Goal: Task Accomplishment & Management: Use online tool/utility

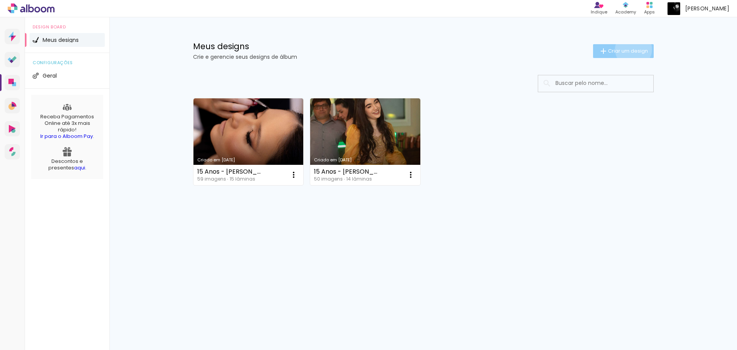
click at [632, 49] on span "Criar um design" at bounding box center [628, 50] width 40 height 5
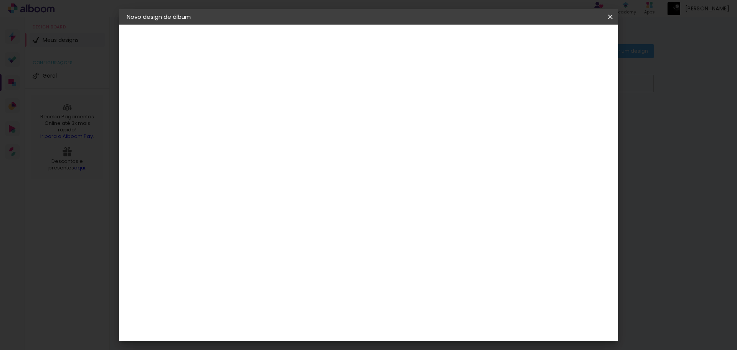
click at [252, 106] on input at bounding box center [252, 103] width 0 height 12
type input "Ensaio - [PERSON_NAME]"
type paper-input "Ensaio - [PERSON_NAME]"
click at [0, 0] on slot "Avançar" at bounding box center [0, 0] width 0 height 0
click at [258, 120] on input "[GEOGRAPHIC_DATA]" at bounding box center [268, 123] width 71 height 10
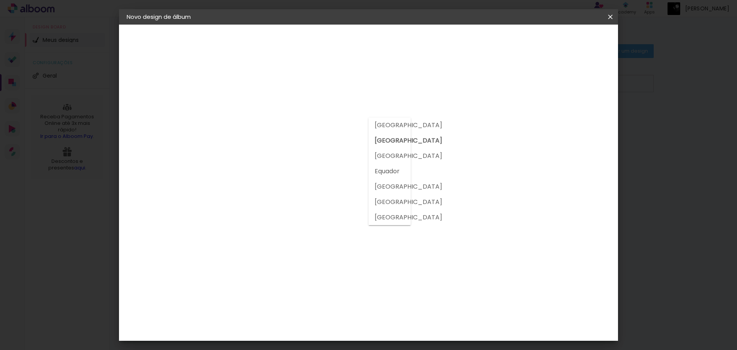
click at [258, 120] on input "[GEOGRAPHIC_DATA]" at bounding box center [268, 123] width 71 height 10
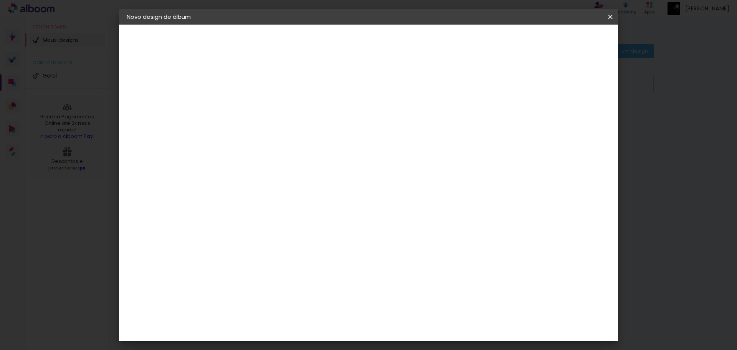
scroll to position [691, 0]
click at [266, 291] on div "Go image" at bounding box center [256, 297] width 19 height 12
click at [396, 45] on paper-button "Avançar" at bounding box center [377, 40] width 38 height 13
click at [282, 128] on input "text" at bounding box center [267, 134] width 30 height 12
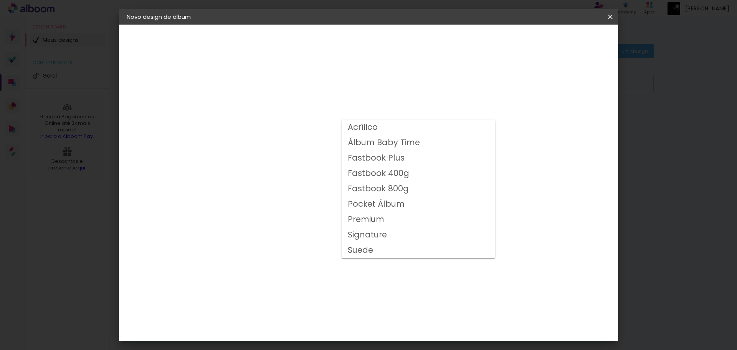
click at [0, 0] on slot "Fastbook 800g" at bounding box center [0, 0] width 0 height 0
type input "Fastbook 800g"
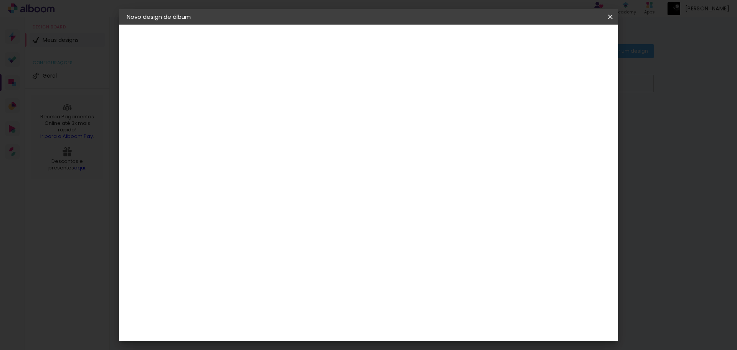
scroll to position [77, 0]
click at [304, 257] on span "20 × 20" at bounding box center [286, 269] width 36 height 25
click at [0, 0] on slot "Avançar" at bounding box center [0, 0] width 0 height 0
click at [240, 86] on input "2" at bounding box center [246, 83] width 26 height 10
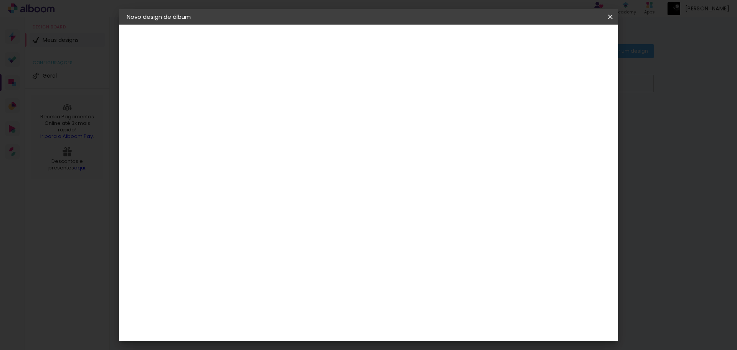
type input "1"
type paper-input "1"
click at [562, 41] on span "Iniciar design" at bounding box center [544, 40] width 35 height 5
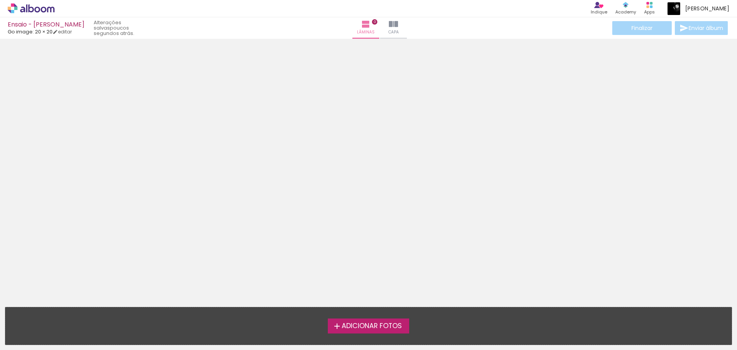
click at [352, 324] on span "Adicionar Fotos" at bounding box center [372, 325] width 60 height 7
click at [0, 0] on input "file" at bounding box center [0, 0] width 0 height 0
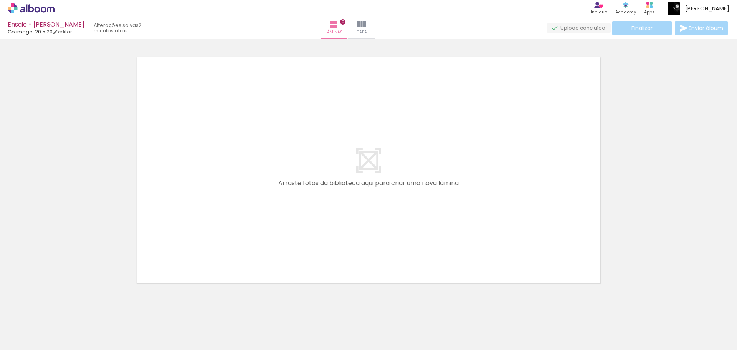
scroll to position [0, 208]
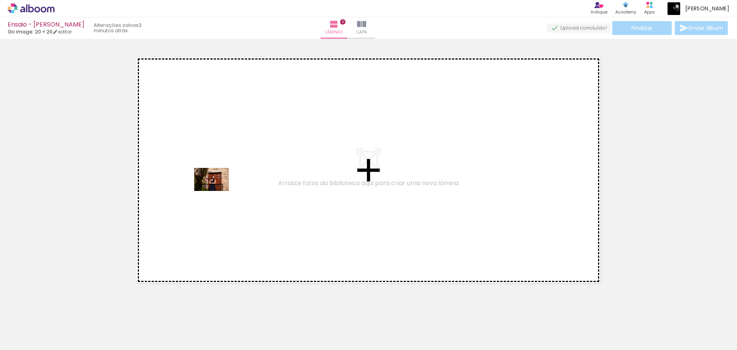
drag, startPoint x: 174, startPoint y: 332, endPoint x: 217, endPoint y: 190, distance: 148.1
click at [217, 190] on quentale-workspace at bounding box center [368, 175] width 737 height 350
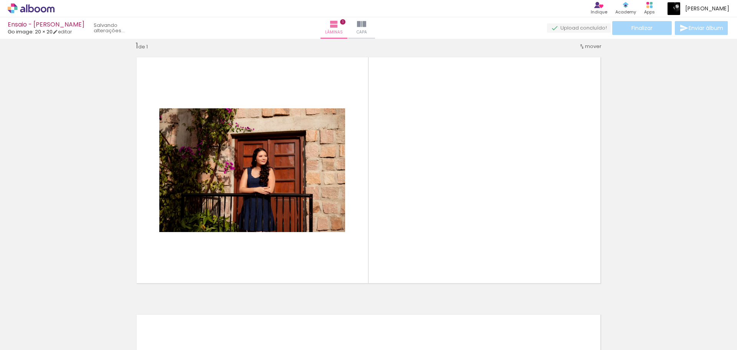
scroll to position [10, 0]
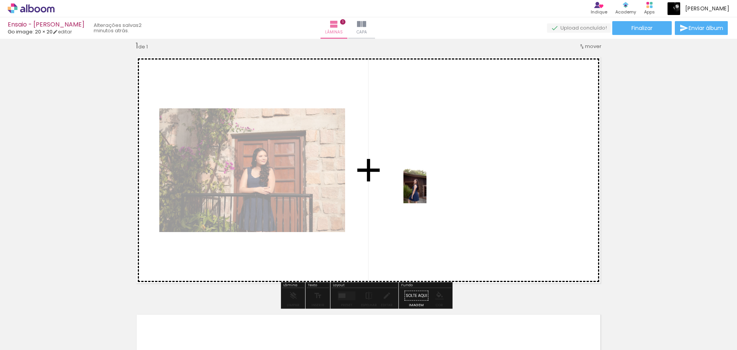
drag, startPoint x: 517, startPoint y: 332, endPoint x: 425, endPoint y: 187, distance: 172.0
click at [426, 187] on quentale-workspace at bounding box center [368, 175] width 737 height 350
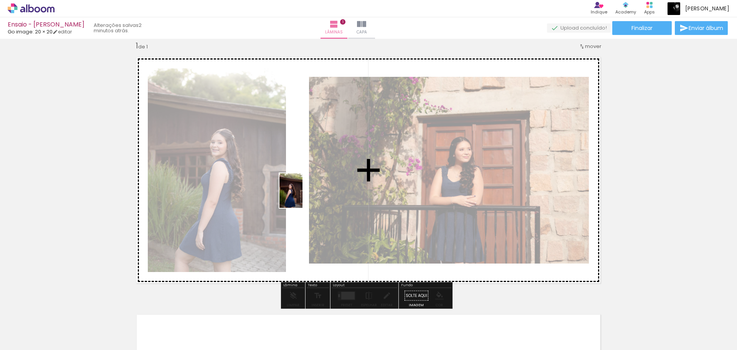
drag, startPoint x: 473, startPoint y: 330, endPoint x: 302, endPoint y: 196, distance: 217.0
click at [302, 196] on quentale-workspace at bounding box center [368, 175] width 737 height 350
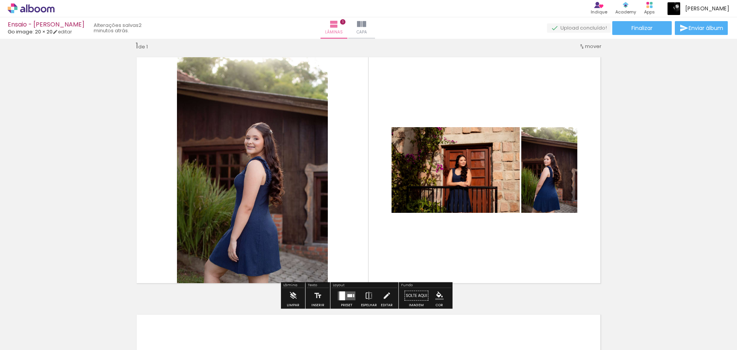
click at [350, 294] on div at bounding box center [349, 295] width 5 height 3
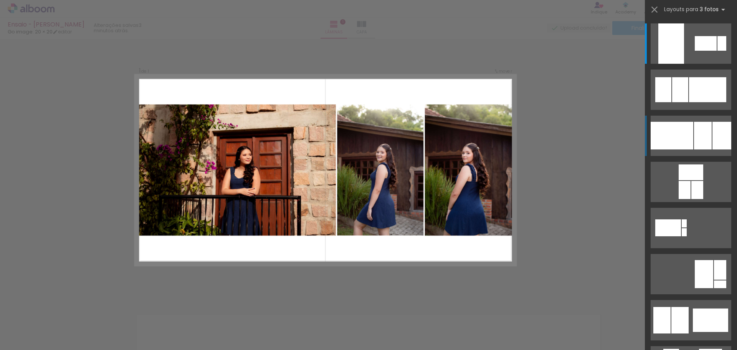
click at [669, 138] on div at bounding box center [671, 136] width 43 height 28
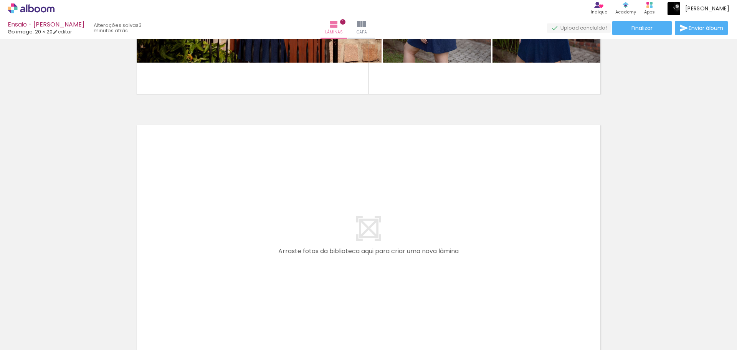
scroll to position [202, 0]
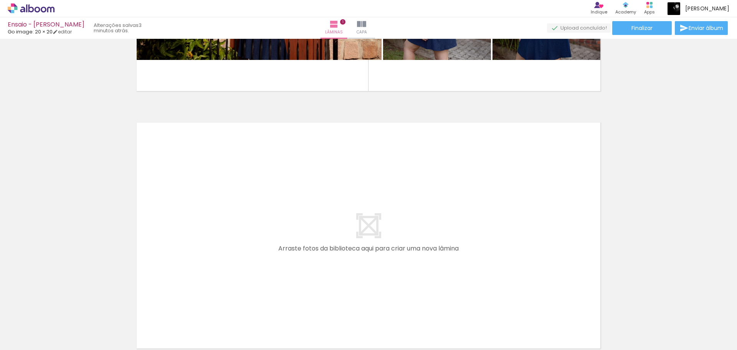
click at [35, 324] on input "Todas as fotos" at bounding box center [21, 326] width 29 height 7
click at [0, 0] on slot "Não utilizadas" at bounding box center [0, 0] width 0 height 0
type input "Não utilizadas"
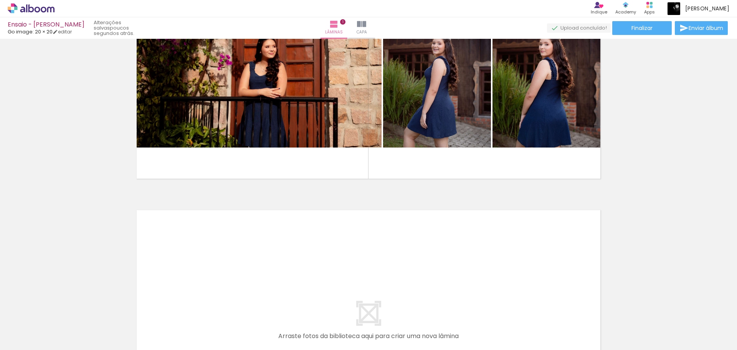
scroll to position [87, 0]
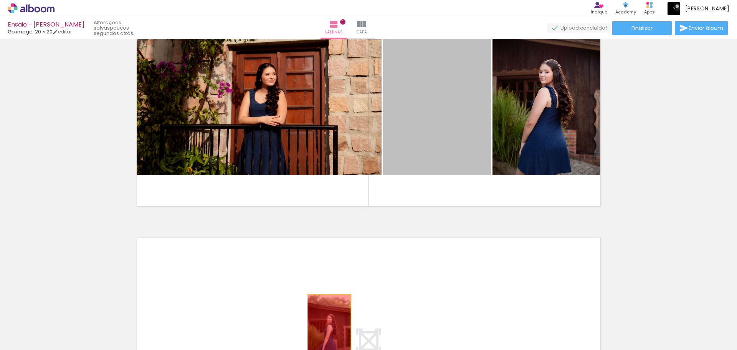
drag, startPoint x: 409, startPoint y: 106, endPoint x: 326, endPoint y: 327, distance: 236.1
click at [326, 327] on quentale-workspace at bounding box center [368, 175] width 737 height 350
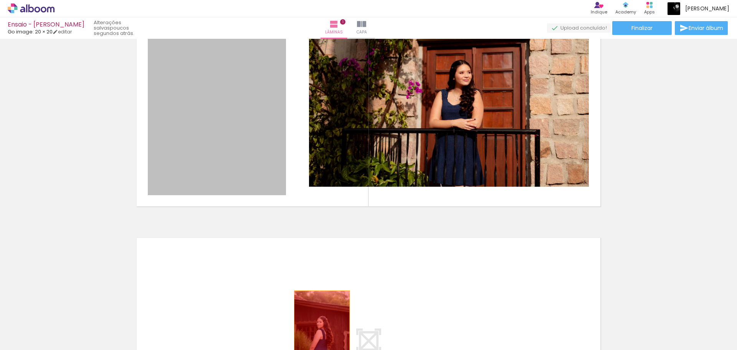
drag, startPoint x: 254, startPoint y: 128, endPoint x: 319, endPoint y: 330, distance: 212.6
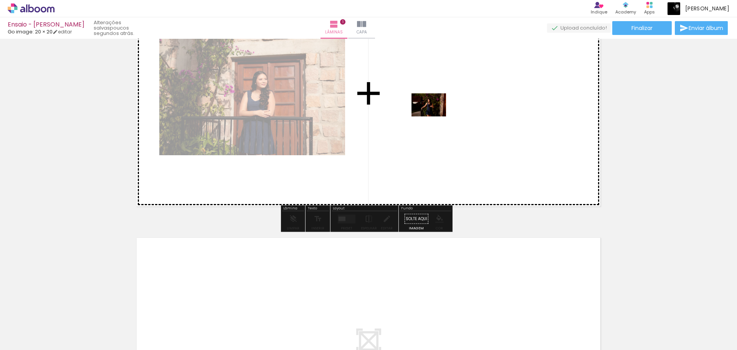
drag, startPoint x: 172, startPoint y: 329, endPoint x: 434, endPoint y: 116, distance: 337.6
click at [434, 116] on quentale-workspace at bounding box center [368, 175] width 737 height 350
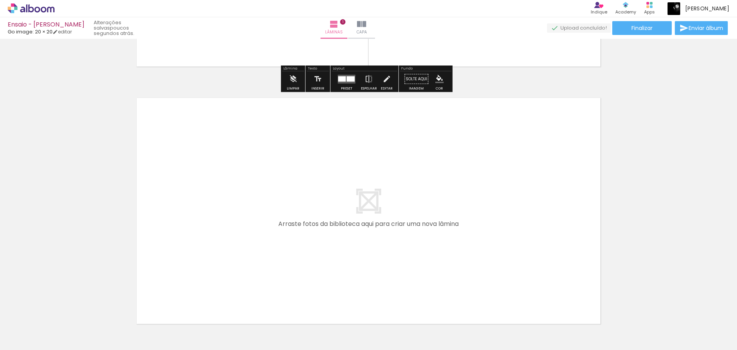
scroll to position [240, 0]
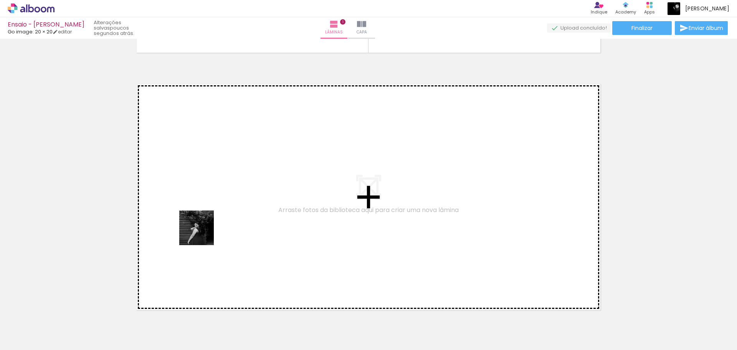
drag, startPoint x: 190, startPoint y: 284, endPoint x: 204, endPoint y: 222, distance: 63.4
click at [204, 222] on quentale-workspace at bounding box center [368, 175] width 737 height 350
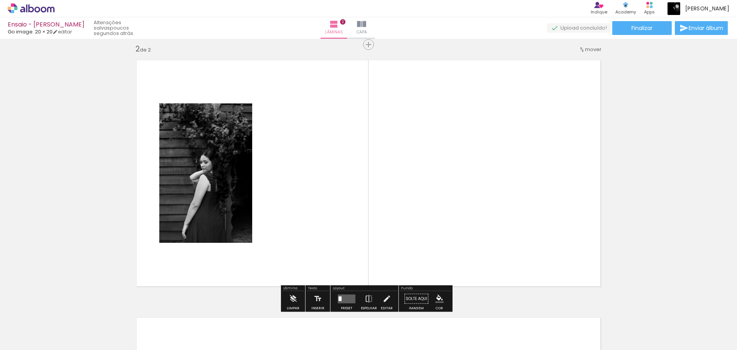
scroll to position [267, 0]
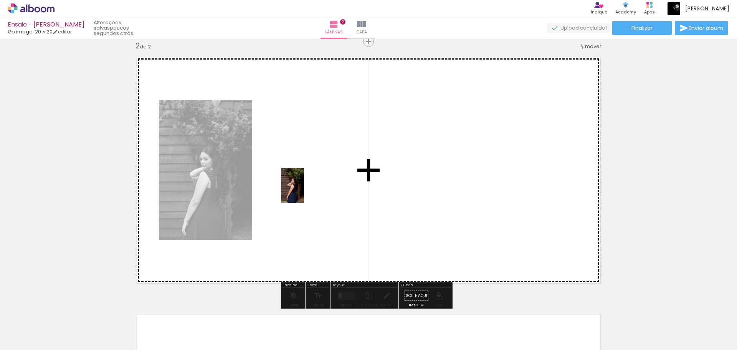
drag, startPoint x: 169, startPoint y: 330, endPoint x: 304, endPoint y: 191, distance: 194.0
click at [304, 191] on quentale-workspace at bounding box center [368, 175] width 737 height 350
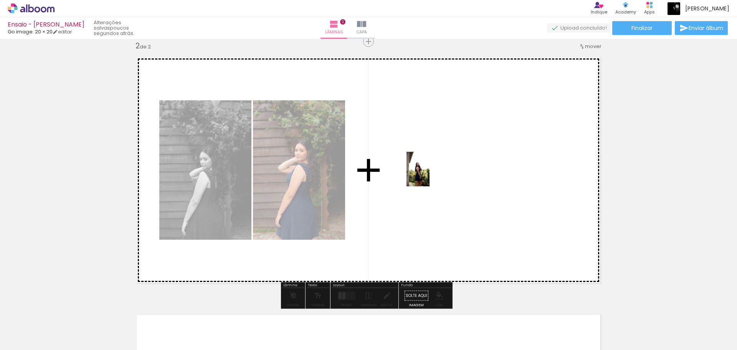
drag, startPoint x: 225, startPoint y: 295, endPoint x: 429, endPoint y: 175, distance: 237.2
click at [429, 175] on quentale-workspace at bounding box center [368, 175] width 737 height 350
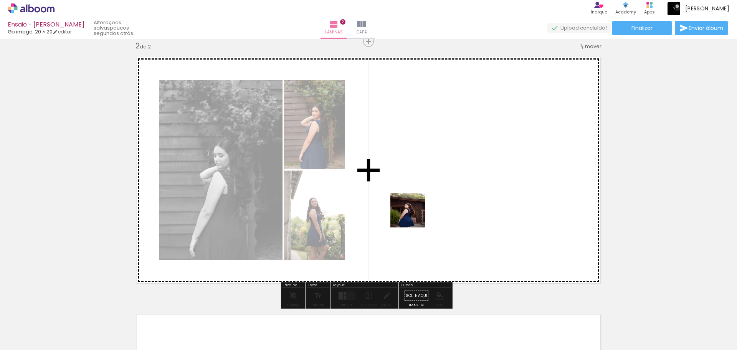
drag, startPoint x: 261, startPoint y: 336, endPoint x: 458, endPoint y: 171, distance: 256.9
click at [458, 171] on quentale-workspace at bounding box center [368, 175] width 737 height 350
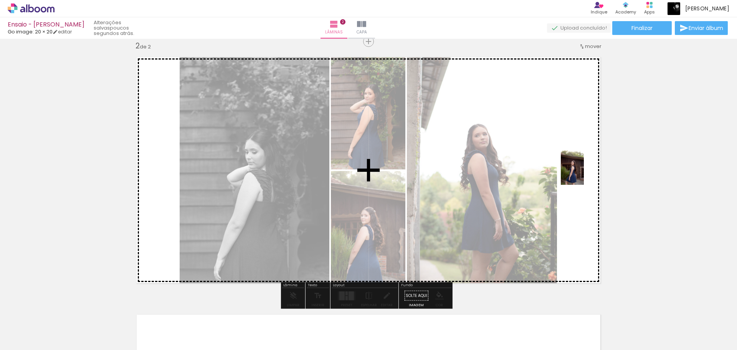
drag, startPoint x: 261, startPoint y: 332, endPoint x: 583, endPoint y: 173, distance: 359.0
click at [583, 173] on quentale-workspace at bounding box center [368, 175] width 737 height 350
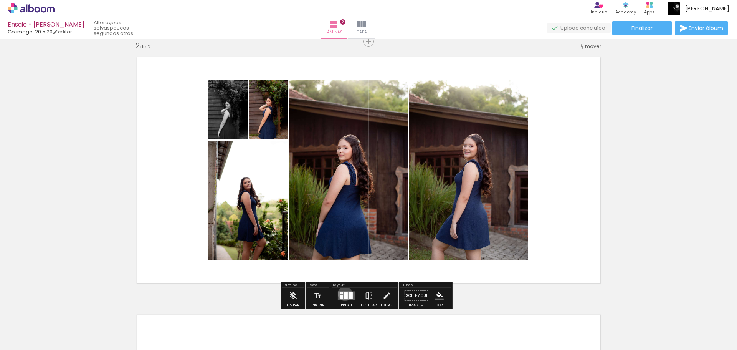
click at [344, 293] on div at bounding box center [346, 295] width 4 height 7
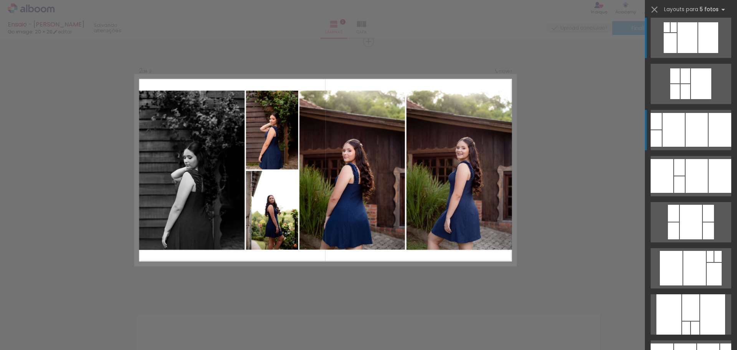
scroll to position [0, 0]
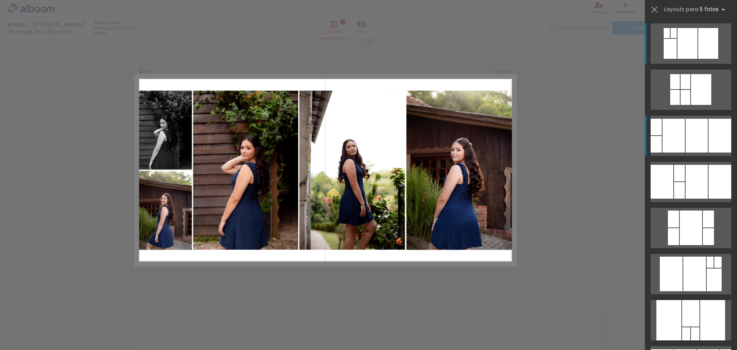
click at [679, 131] on div at bounding box center [673, 136] width 22 height 34
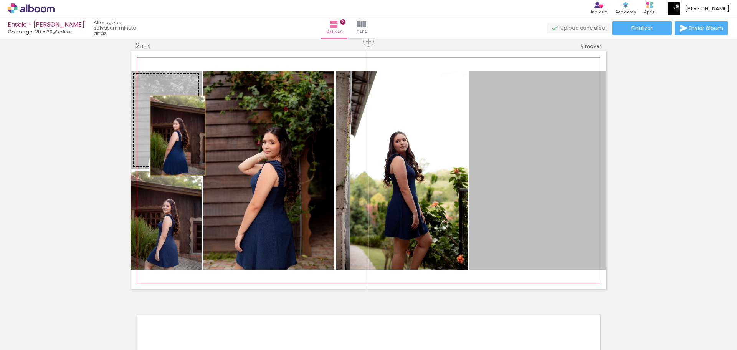
drag, startPoint x: 526, startPoint y: 183, endPoint x: 163, endPoint y: 129, distance: 367.4
click at [0, 0] on slot at bounding box center [0, 0] width 0 height 0
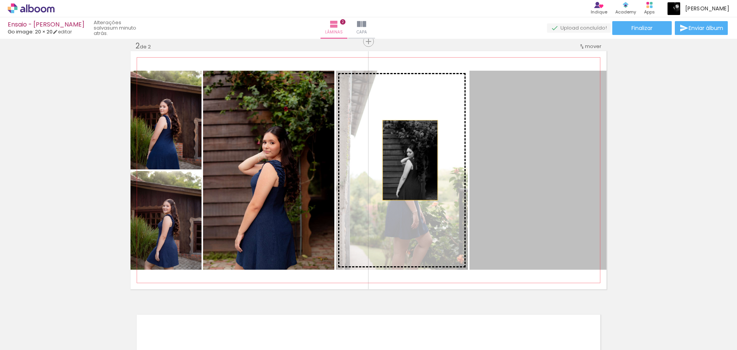
drag, startPoint x: 493, startPoint y: 167, endPoint x: 407, endPoint y: 160, distance: 85.9
click at [0, 0] on slot at bounding box center [0, 0] width 0 height 0
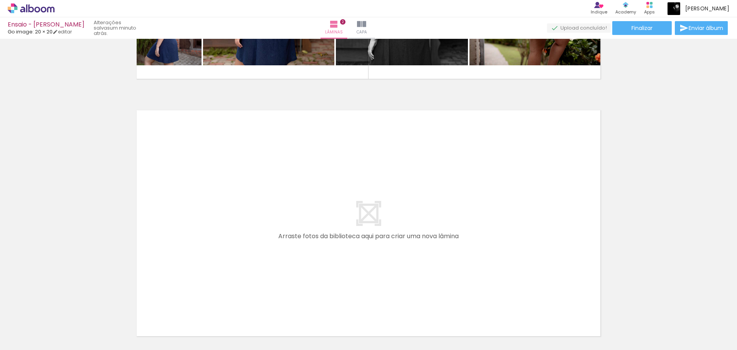
scroll to position [497, 0]
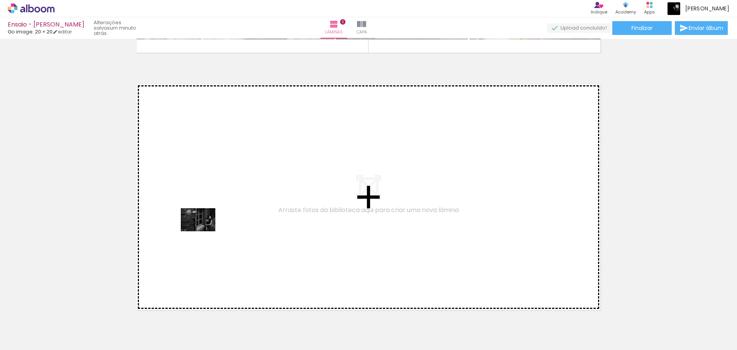
drag, startPoint x: 175, startPoint y: 335, endPoint x: 217, endPoint y: 219, distance: 123.7
click at [217, 219] on quentale-workspace at bounding box center [368, 175] width 737 height 350
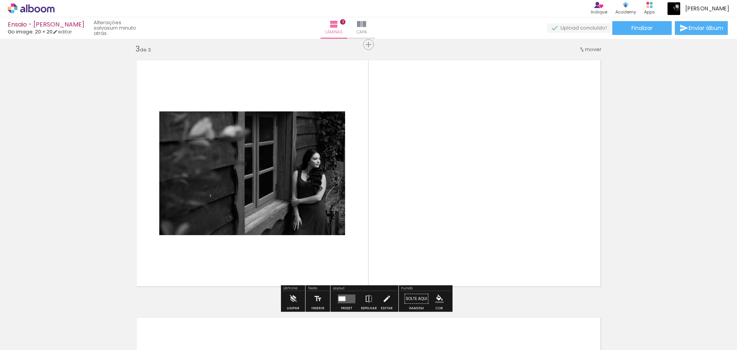
scroll to position [524, 0]
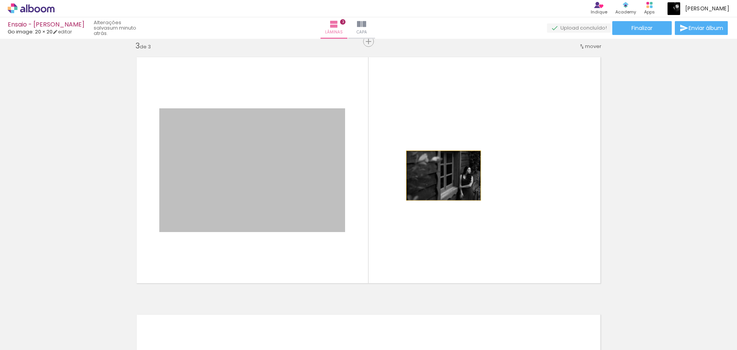
drag, startPoint x: 245, startPoint y: 174, endPoint x: 441, endPoint y: 175, distance: 195.7
click at [441, 175] on quentale-layouter at bounding box center [368, 170] width 476 height 238
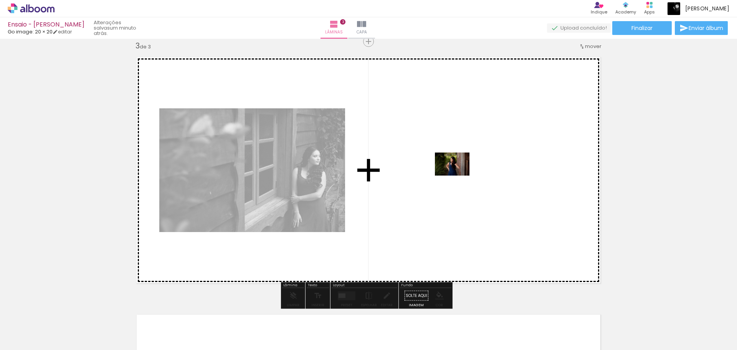
drag, startPoint x: 184, startPoint y: 325, endPoint x: 458, endPoint y: 175, distance: 312.1
click at [458, 175] on quentale-workspace at bounding box center [368, 175] width 737 height 350
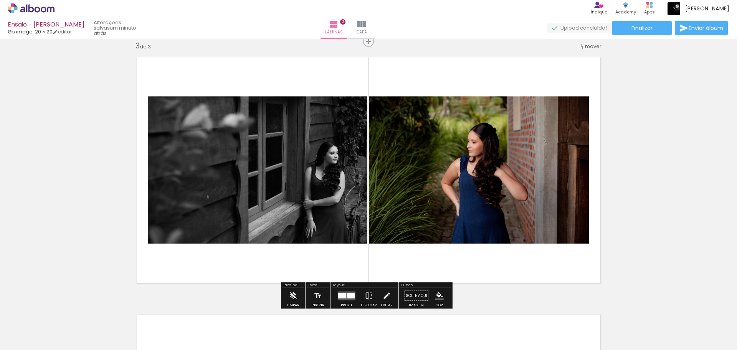
click at [348, 296] on div at bounding box center [351, 294] width 8 height 5
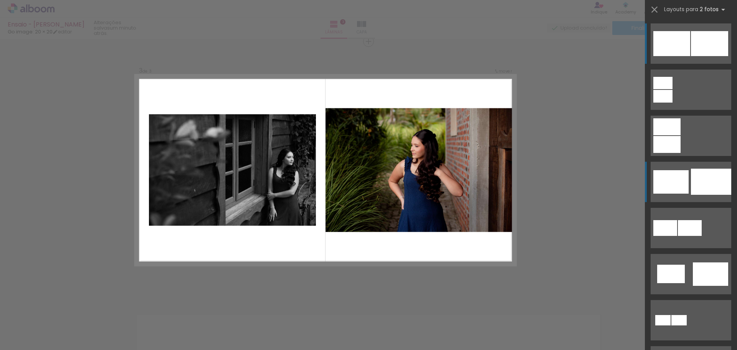
click at [682, 188] on div at bounding box center [670, 181] width 35 height 23
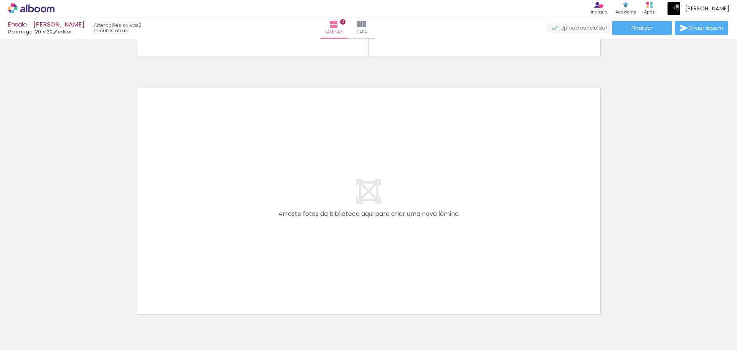
scroll to position [754, 0]
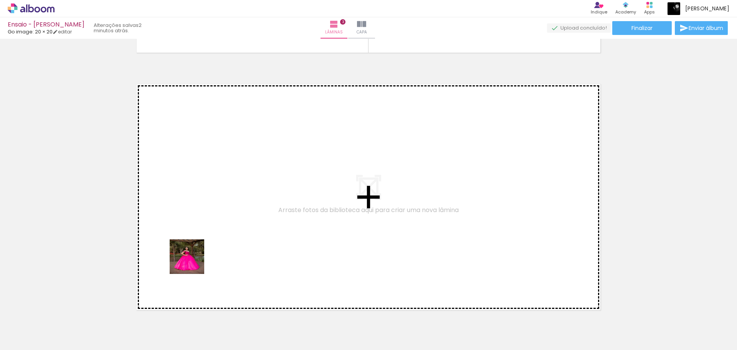
drag, startPoint x: 177, startPoint y: 330, endPoint x: 196, endPoint y: 234, distance: 98.5
click at [196, 234] on quentale-workspace at bounding box center [368, 175] width 737 height 350
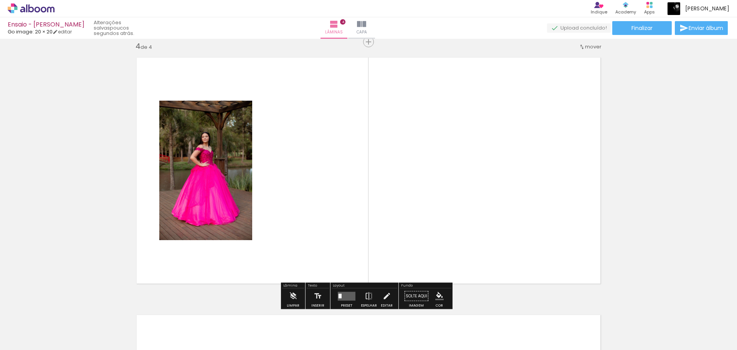
scroll to position [781, 0]
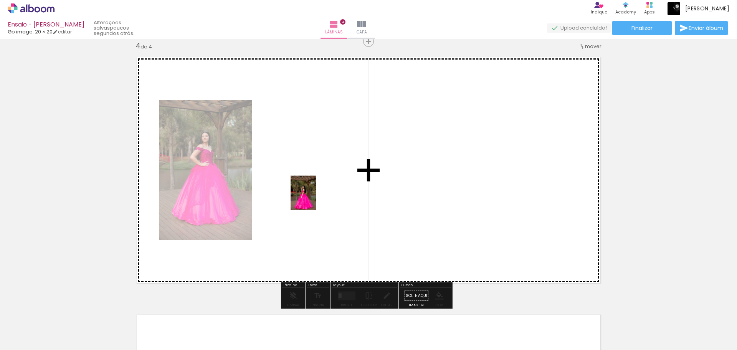
drag, startPoint x: 215, startPoint y: 292, endPoint x: 314, endPoint y: 198, distance: 135.5
click at [314, 198] on quentale-workspace at bounding box center [368, 175] width 737 height 350
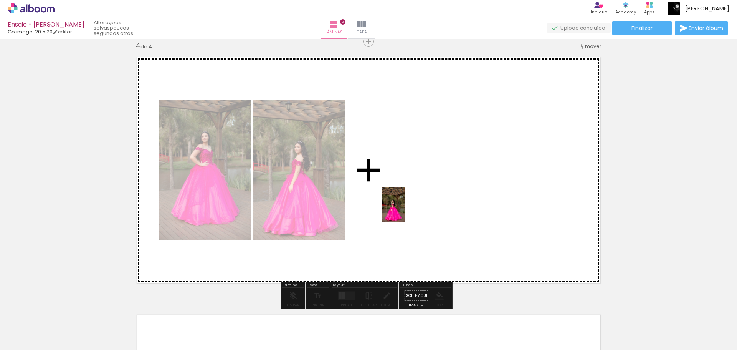
drag, startPoint x: 190, startPoint y: 327, endPoint x: 425, endPoint y: 200, distance: 267.7
click at [425, 200] on quentale-workspace at bounding box center [368, 175] width 737 height 350
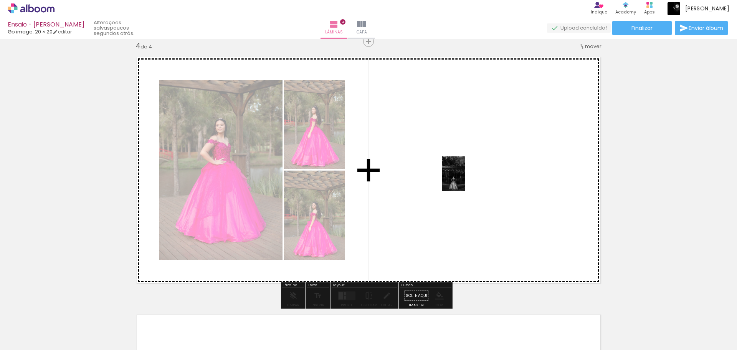
drag, startPoint x: 284, startPoint y: 284, endPoint x: 465, endPoint y: 179, distance: 208.9
click at [465, 179] on quentale-workspace at bounding box center [368, 175] width 737 height 350
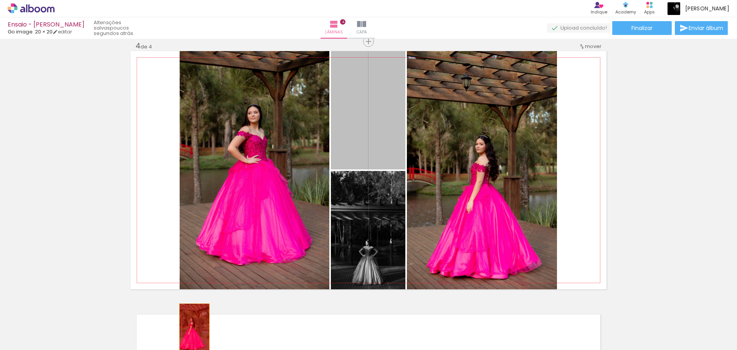
drag, startPoint x: 348, startPoint y: 132, endPoint x: 192, endPoint y: 327, distance: 250.0
click at [192, 327] on quentale-workspace at bounding box center [368, 175] width 737 height 350
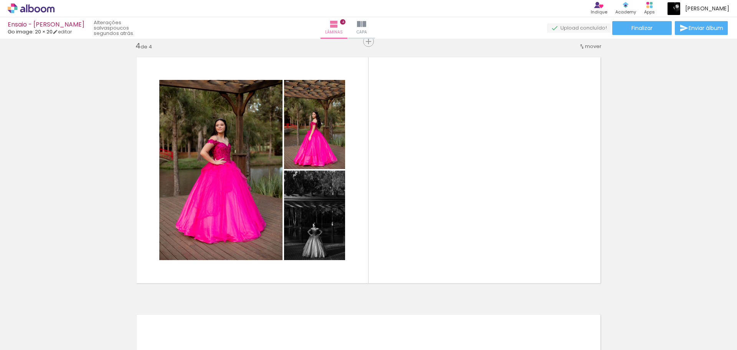
click at [156, 310] on iron-icon at bounding box center [153, 308] width 8 height 8
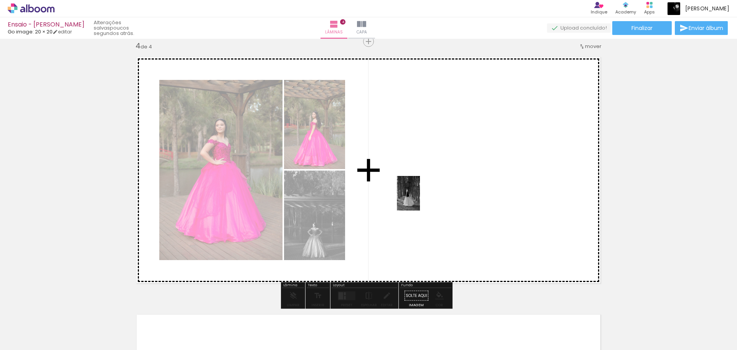
drag, startPoint x: 344, startPoint y: 326, endPoint x: 421, endPoint y: 198, distance: 148.7
click at [421, 198] on quentale-workspace at bounding box center [368, 175] width 737 height 350
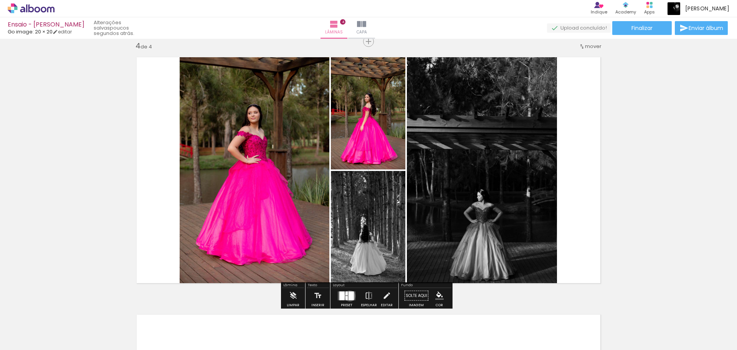
click at [348, 296] on div at bounding box center [350, 295] width 5 height 9
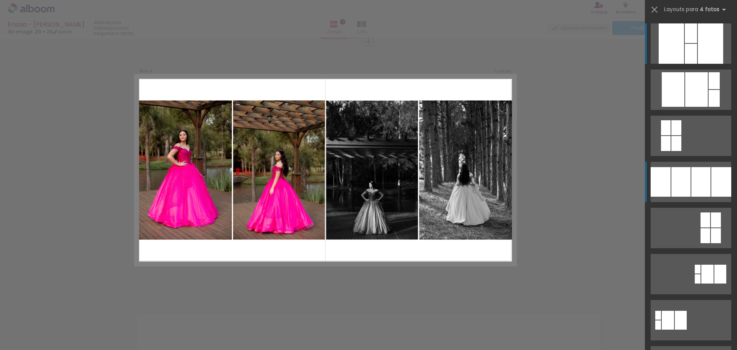
click at [671, 181] on div at bounding box center [680, 182] width 19 height 30
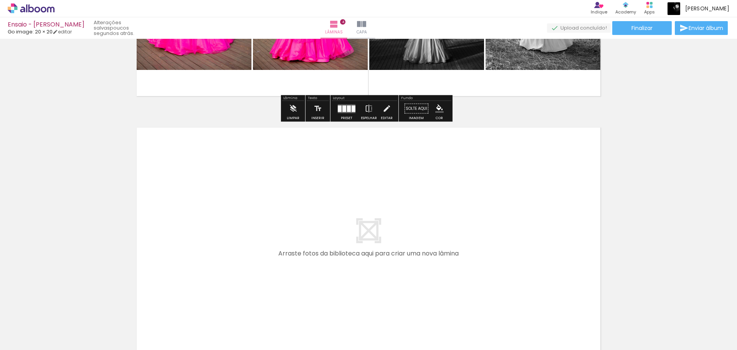
scroll to position [973, 0]
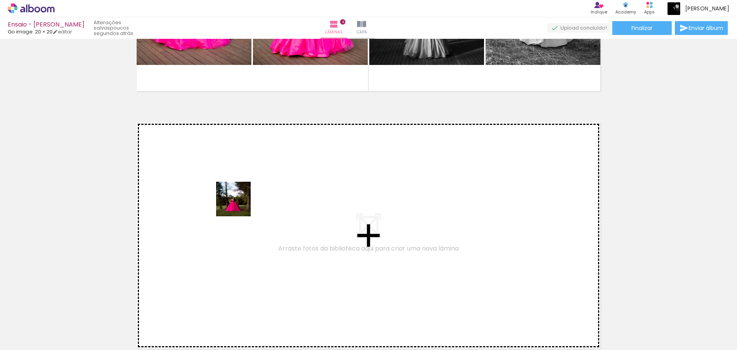
drag, startPoint x: 220, startPoint y: 323, endPoint x: 239, endPoint y: 204, distance: 120.1
click at [239, 204] on quentale-workspace at bounding box center [368, 175] width 737 height 350
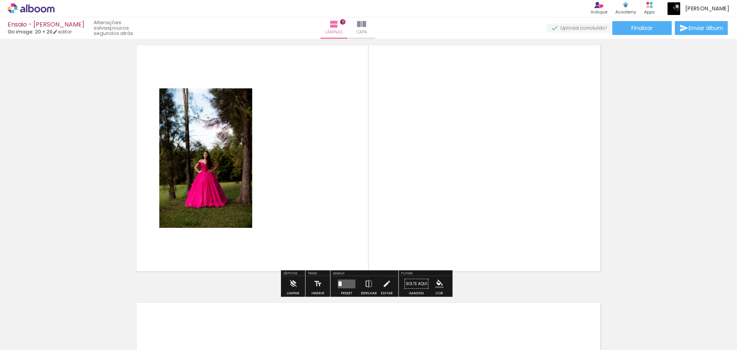
scroll to position [1077, 0]
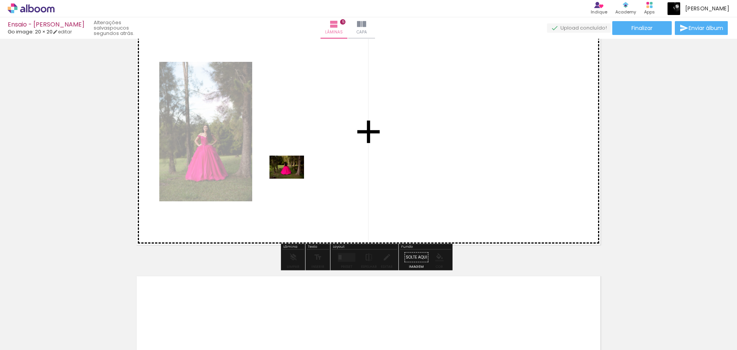
drag, startPoint x: 174, startPoint y: 329, endPoint x: 312, endPoint y: 159, distance: 219.1
click at [312, 159] on quentale-workspace at bounding box center [368, 175] width 737 height 350
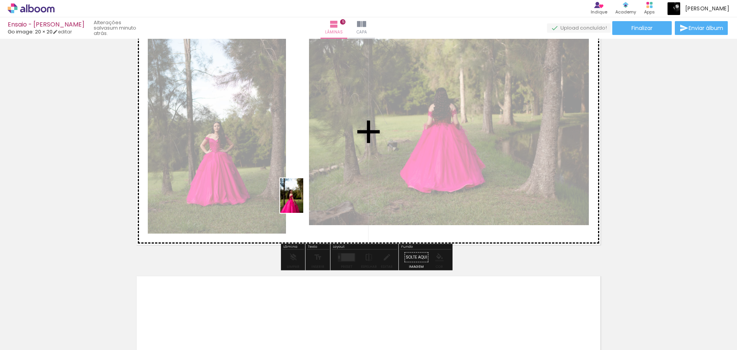
drag, startPoint x: 214, startPoint y: 330, endPoint x: 304, endPoint y: 199, distance: 159.2
click at [304, 199] on quentale-workspace at bounding box center [368, 175] width 737 height 350
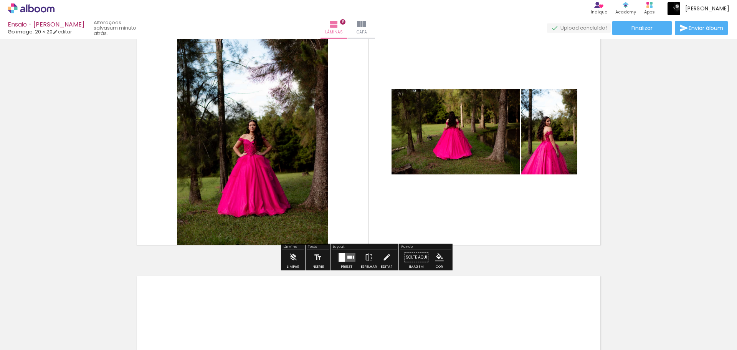
click at [348, 254] on quentale-layouter at bounding box center [347, 257] width 18 height 9
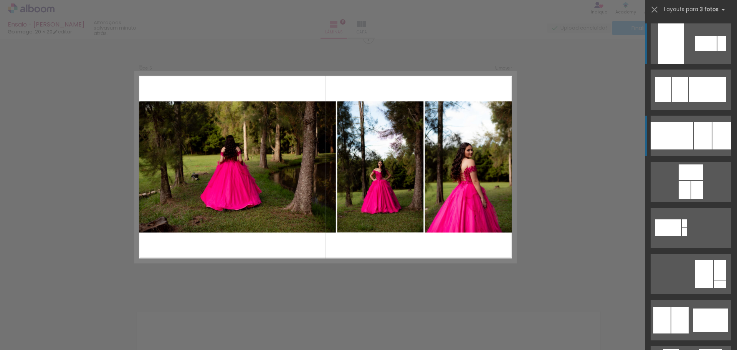
scroll to position [1038, 0]
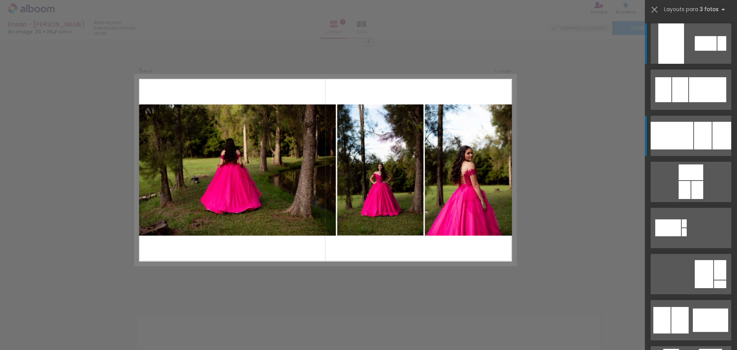
click at [676, 139] on div at bounding box center [671, 136] width 43 height 28
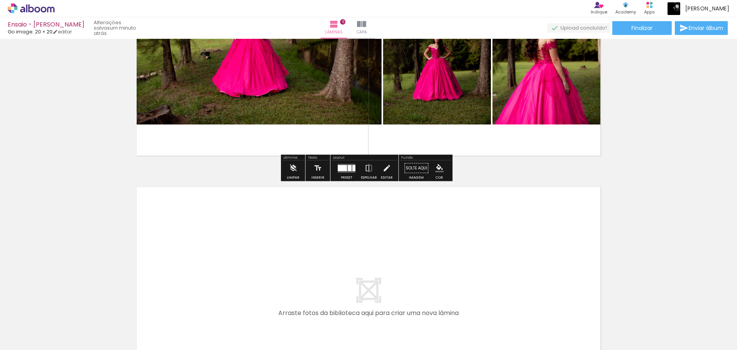
scroll to position [1192, 0]
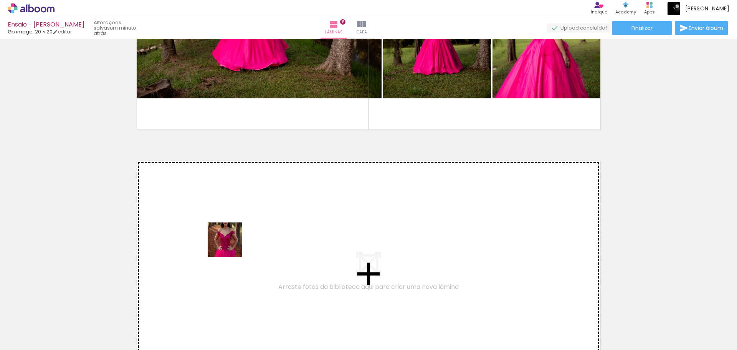
drag, startPoint x: 223, startPoint y: 331, endPoint x: 231, endPoint y: 241, distance: 89.8
click at [231, 241] on quentale-workspace at bounding box center [368, 175] width 737 height 350
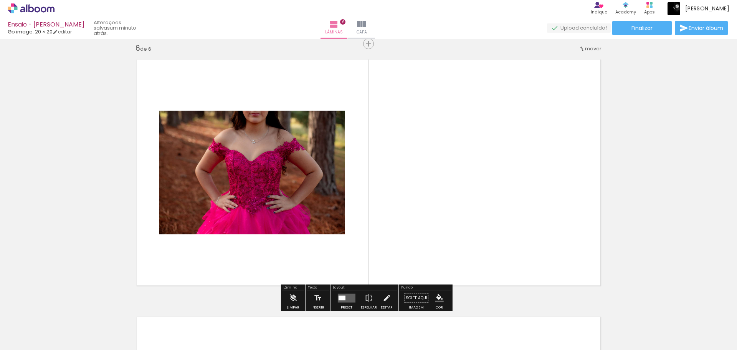
scroll to position [1296, 0]
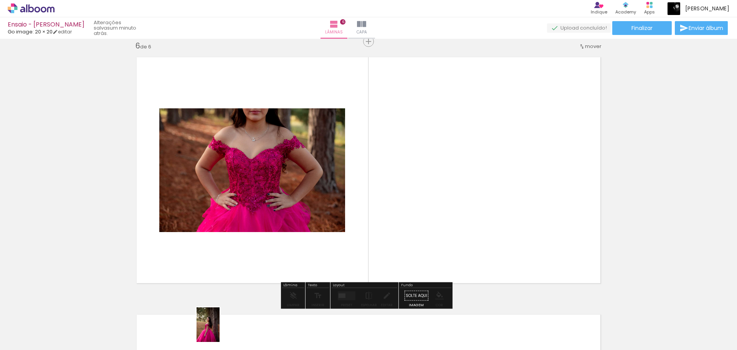
drag, startPoint x: 235, startPoint y: 317, endPoint x: 220, endPoint y: 330, distance: 20.1
click at [220, 330] on div at bounding box center [212, 324] width 25 height 38
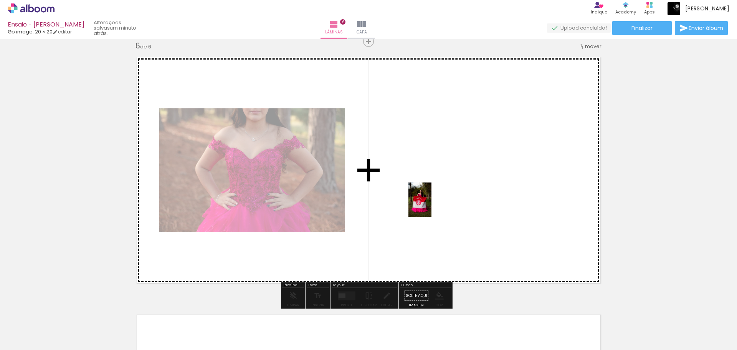
drag, startPoint x: 175, startPoint y: 329, endPoint x: 445, endPoint y: 198, distance: 300.7
click at [445, 198] on quentale-workspace at bounding box center [368, 175] width 737 height 350
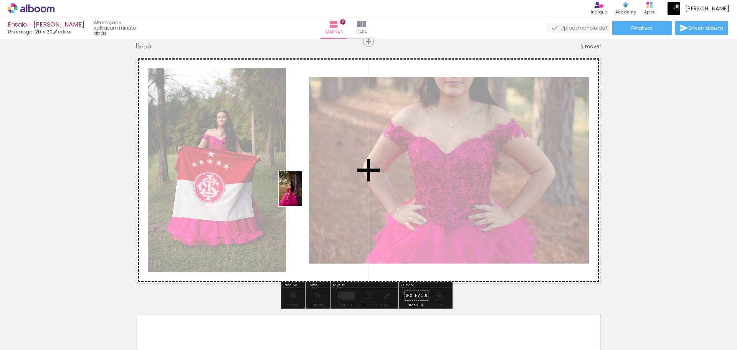
drag, startPoint x: 173, startPoint y: 332, endPoint x: 302, endPoint y: 194, distance: 188.4
click at [302, 194] on quentale-workspace at bounding box center [368, 175] width 737 height 350
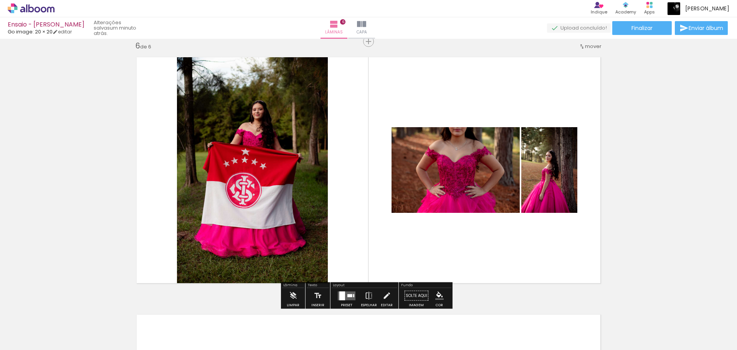
drag, startPoint x: 348, startPoint y: 297, endPoint x: 354, endPoint y: 294, distance: 6.2
click at [348, 297] on quentale-layouter at bounding box center [347, 295] width 18 height 9
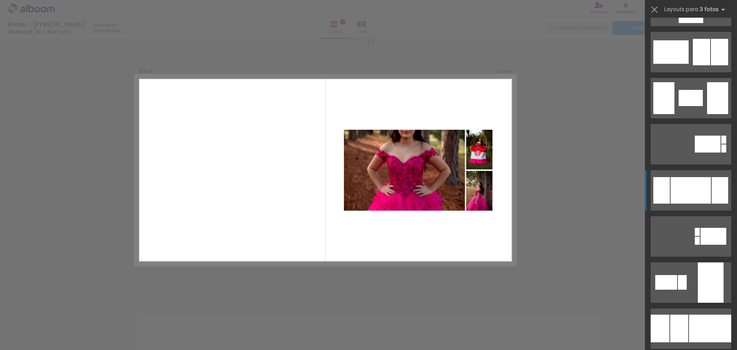
scroll to position [1190, 0]
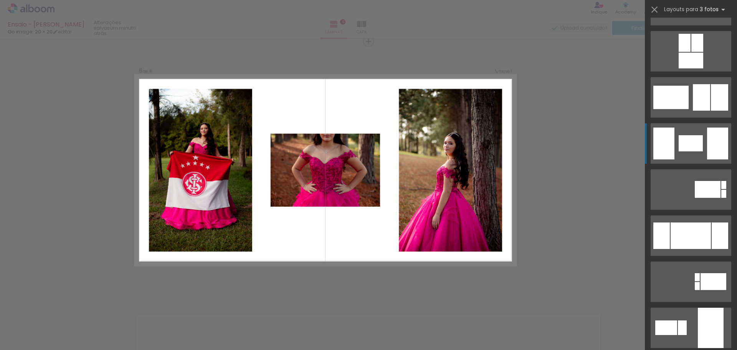
click at [688, 149] on div at bounding box center [691, 143] width 24 height 16
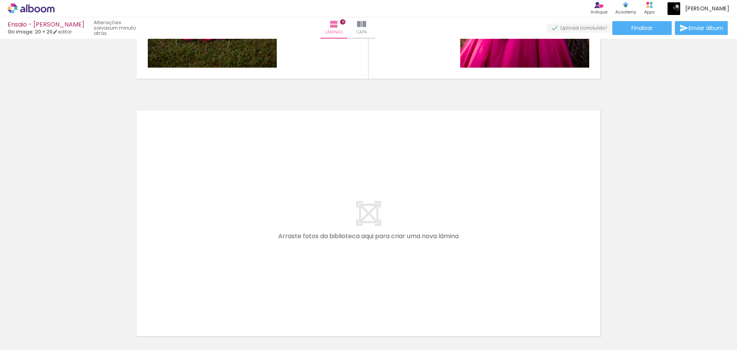
scroll to position [1526, 0]
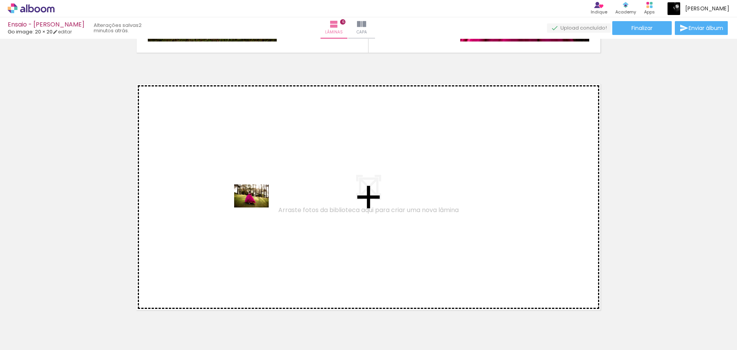
drag, startPoint x: 173, startPoint y: 330, endPoint x: 258, endPoint y: 206, distance: 150.6
click at [258, 206] on quentale-workspace at bounding box center [368, 175] width 737 height 350
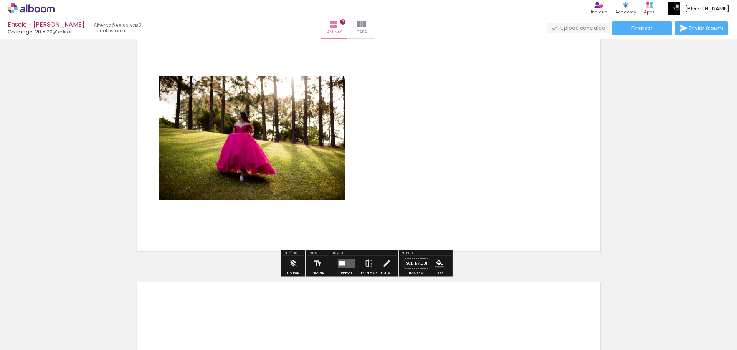
scroll to position [1591, 0]
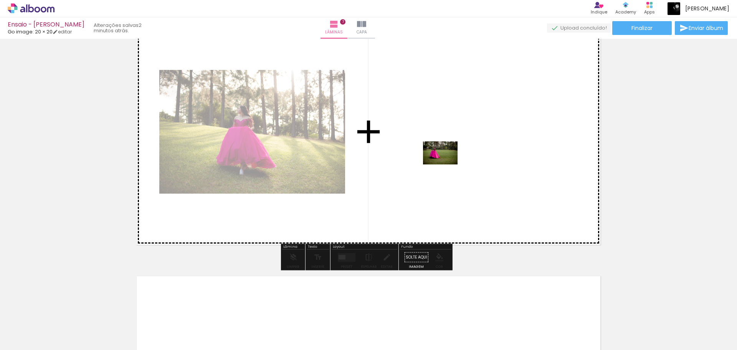
drag, startPoint x: 256, startPoint y: 325, endPoint x: 446, endPoint y: 164, distance: 248.6
click at [446, 164] on quentale-workspace at bounding box center [368, 175] width 737 height 350
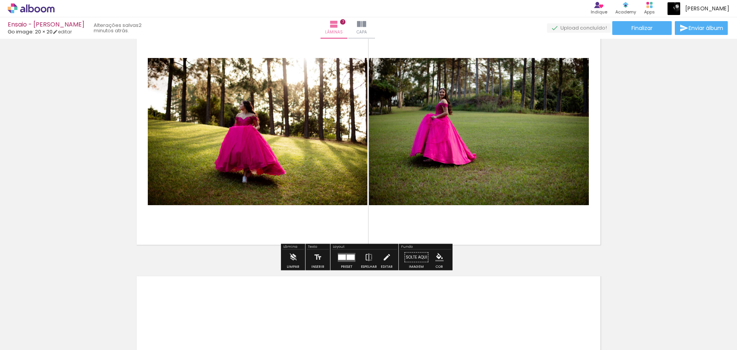
scroll to position [0, 208]
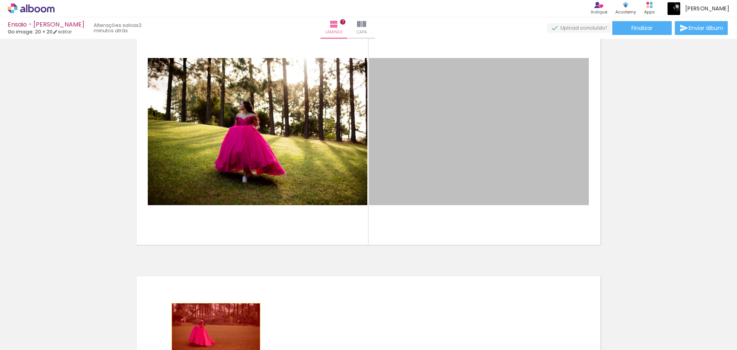
drag, startPoint x: 0, startPoint y: 0, endPoint x: 213, endPoint y: 332, distance: 394.4
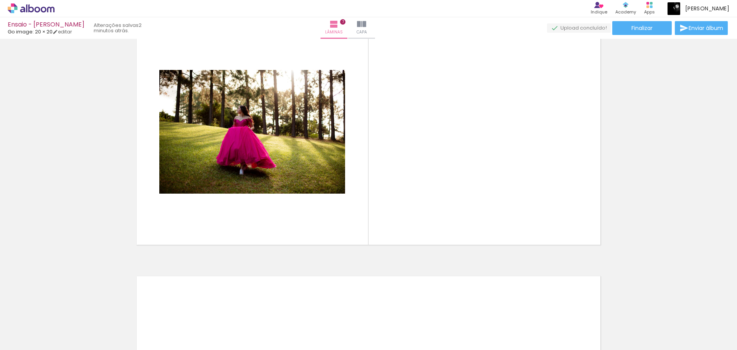
click at [243, 308] on iron-icon at bounding box center [239, 308] width 8 height 8
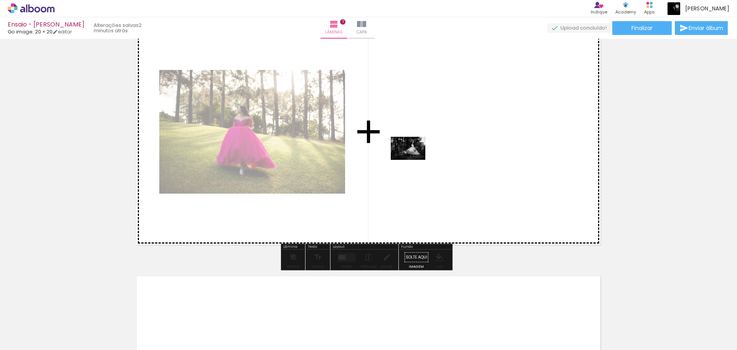
drag, startPoint x: 216, startPoint y: 332, endPoint x: 414, endPoint y: 160, distance: 262.2
click at [414, 160] on quentale-workspace at bounding box center [368, 175] width 737 height 350
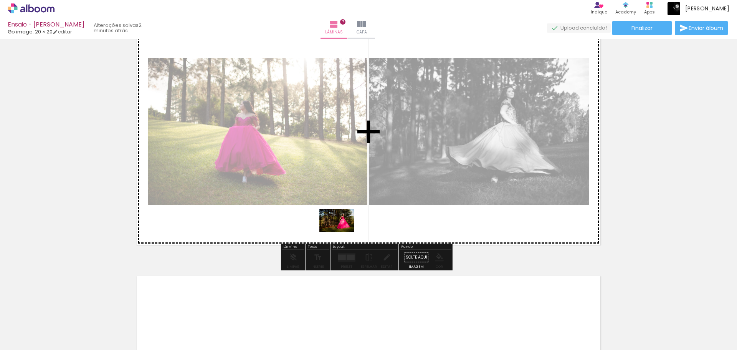
drag, startPoint x: 178, startPoint y: 325, endPoint x: 340, endPoint y: 236, distance: 184.7
click at [340, 236] on quentale-workspace at bounding box center [368, 175] width 737 height 350
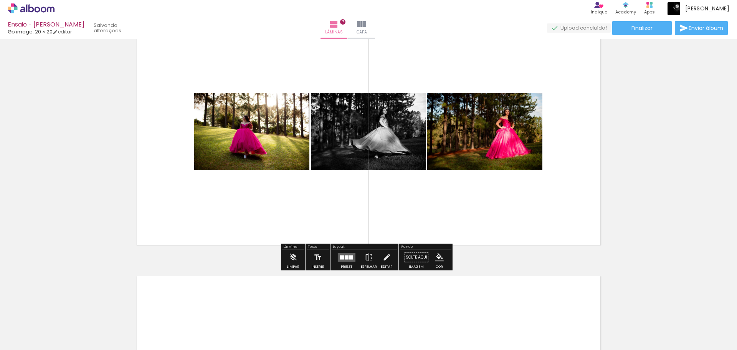
scroll to position [0, 188]
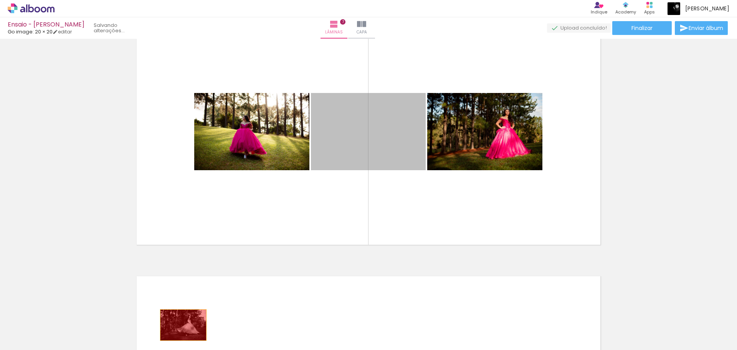
drag, startPoint x: 321, startPoint y: 123, endPoint x: 175, endPoint y: 325, distance: 249.7
click at [175, 325] on quentale-workspace at bounding box center [368, 175] width 737 height 350
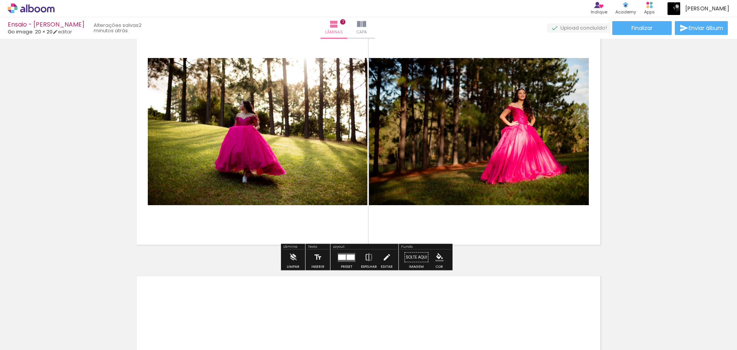
click at [175, 305] on iron-icon at bounding box center [173, 308] width 8 height 8
click at [340, 258] on div at bounding box center [342, 256] width 8 height 5
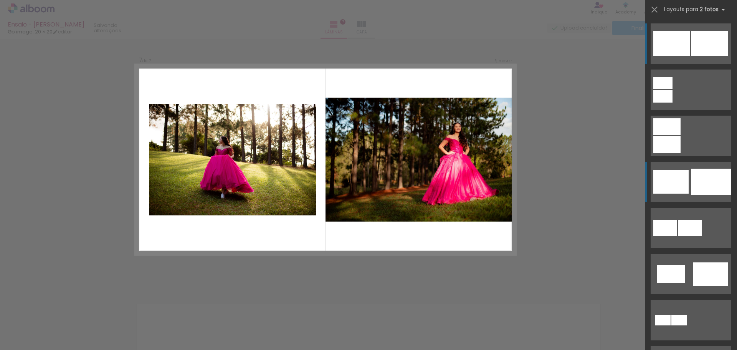
scroll to position [1553, 0]
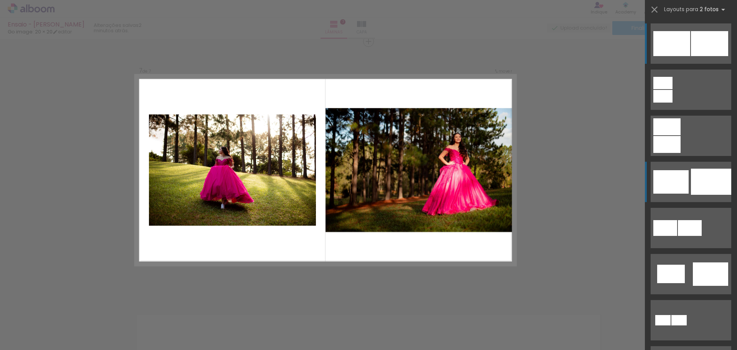
click at [678, 186] on div at bounding box center [670, 181] width 35 height 23
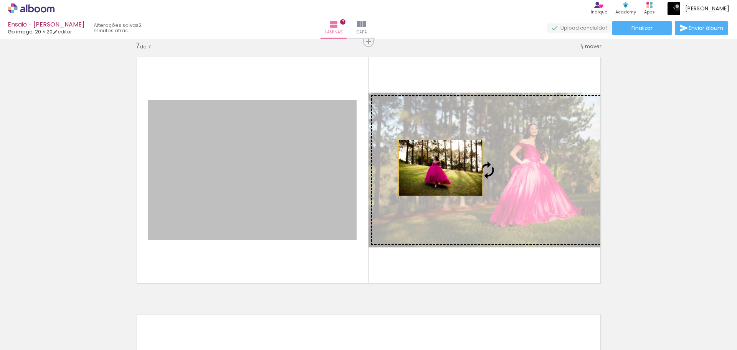
drag, startPoint x: 265, startPoint y: 183, endPoint x: 437, endPoint y: 168, distance: 173.3
click at [0, 0] on slot at bounding box center [0, 0] width 0 height 0
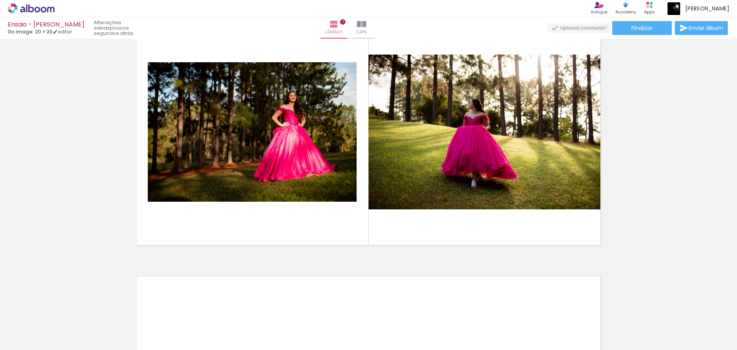
scroll to position [1594, 0]
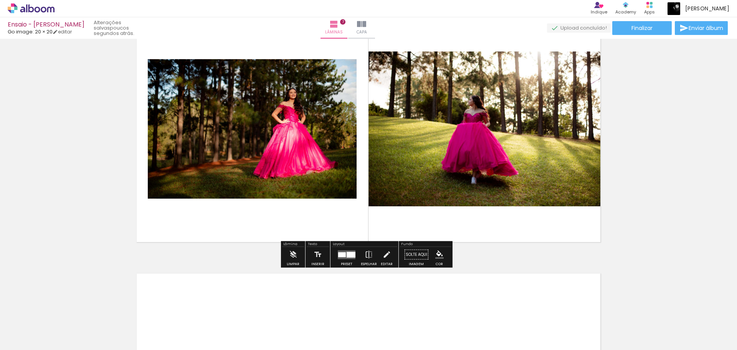
click at [348, 310] on iron-icon at bounding box center [345, 308] width 8 height 8
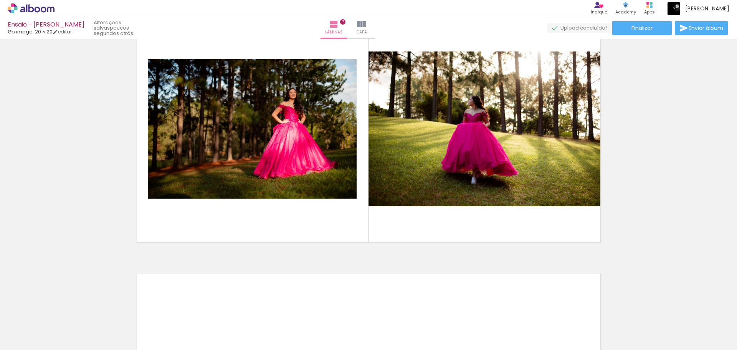
click at [389, 307] on iron-icon at bounding box center [388, 308] width 8 height 8
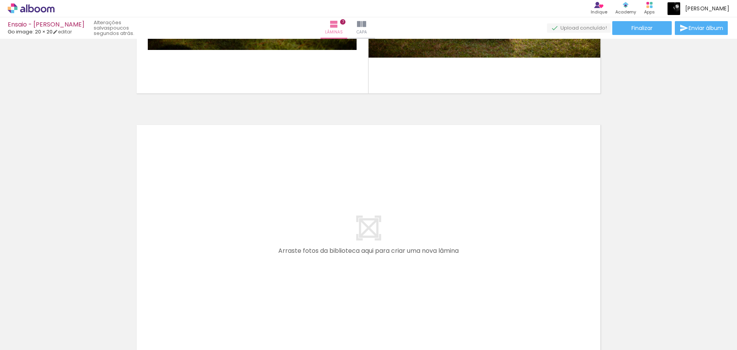
scroll to position [1747, 0]
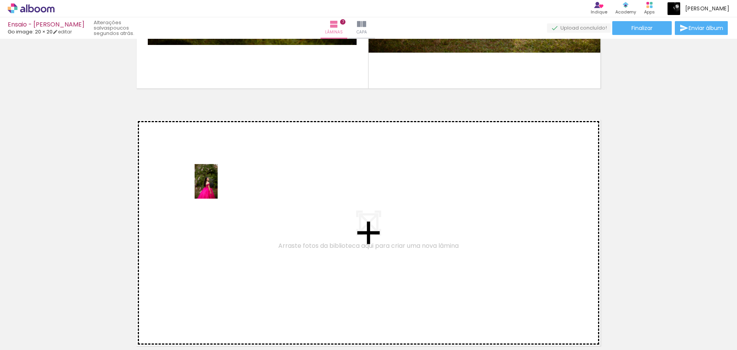
drag, startPoint x: 270, startPoint y: 332, endPoint x: 218, endPoint y: 187, distance: 153.9
click at [218, 187] on quentale-workspace at bounding box center [368, 175] width 737 height 350
